Goal: Find specific page/section

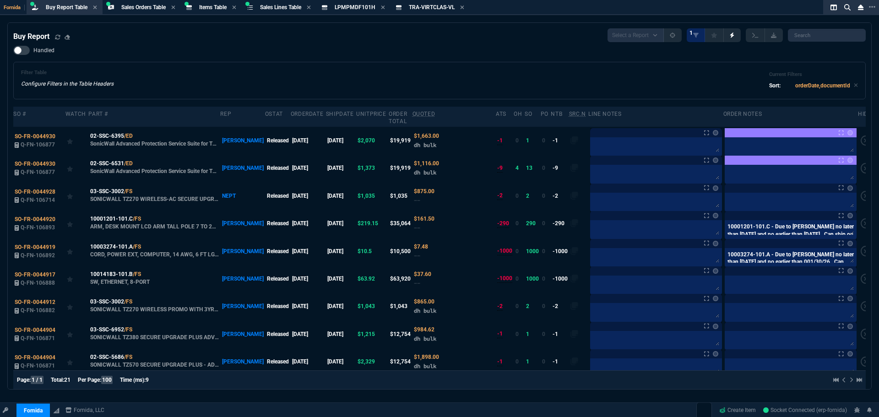
select select "9: OCAM"
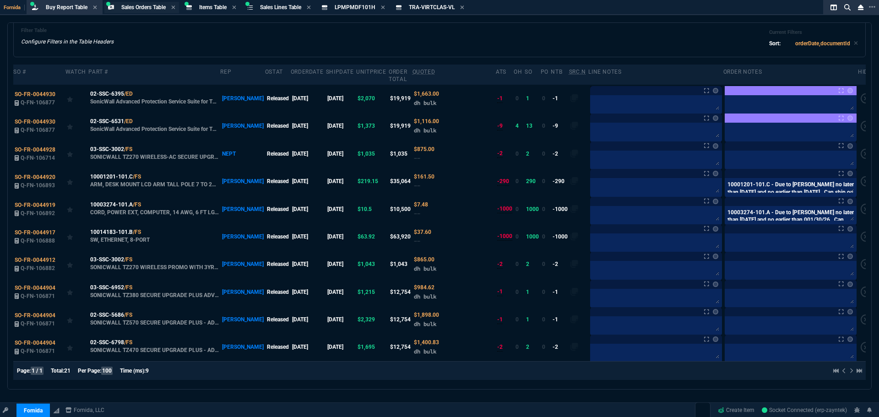
click at [132, 7] on span "Sales Orders Table" at bounding box center [143, 7] width 44 height 6
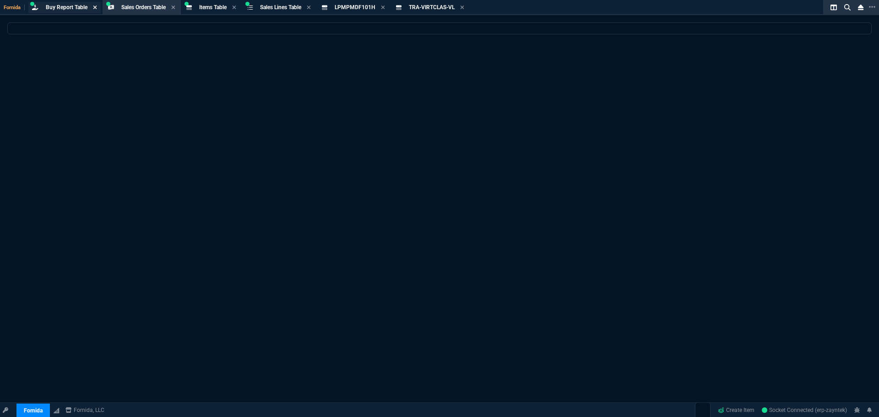
scroll to position [0, 0]
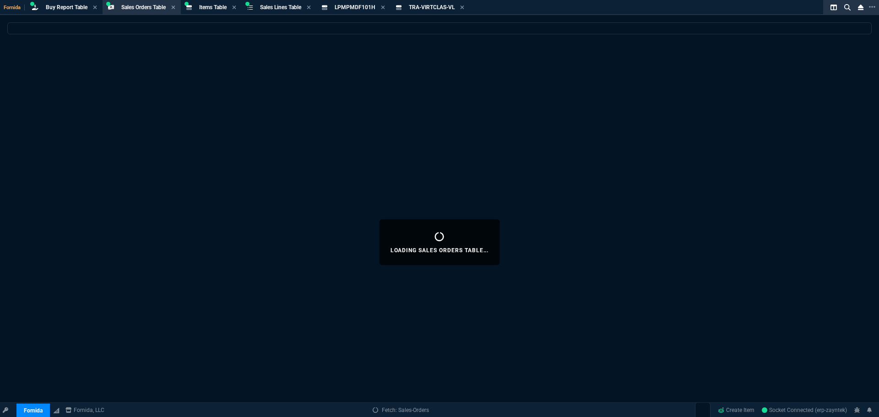
click at [72, 7] on span "Buy Report Table" at bounding box center [67, 7] width 42 height 6
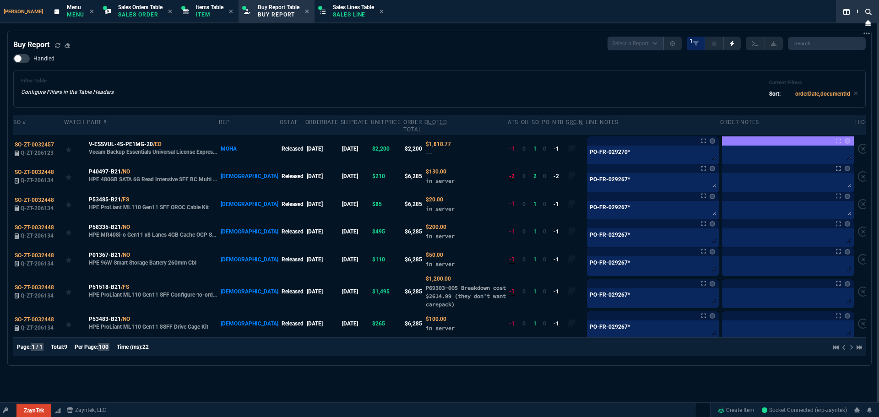
select select "9: OCAM"
click at [196, 13] on p "Item" at bounding box center [209, 14] width 27 height 7
select select
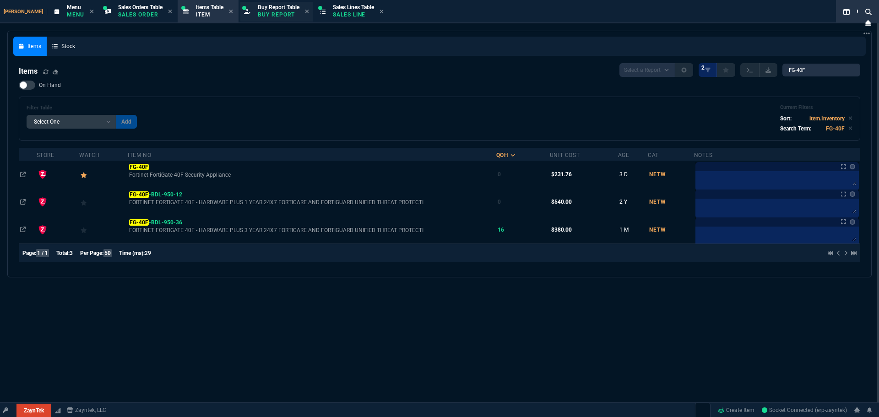
click at [258, 16] on p "Buy Report" at bounding box center [279, 14] width 42 height 7
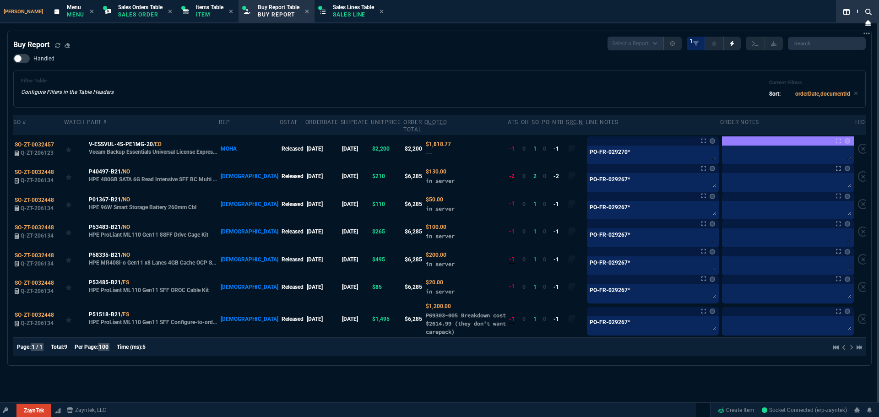
click at [328, 47] on div "Buy Report Select a Report Not Purchased 1" at bounding box center [439, 44] width 852 height 14
